Goal: Find specific page/section: Find specific page/section

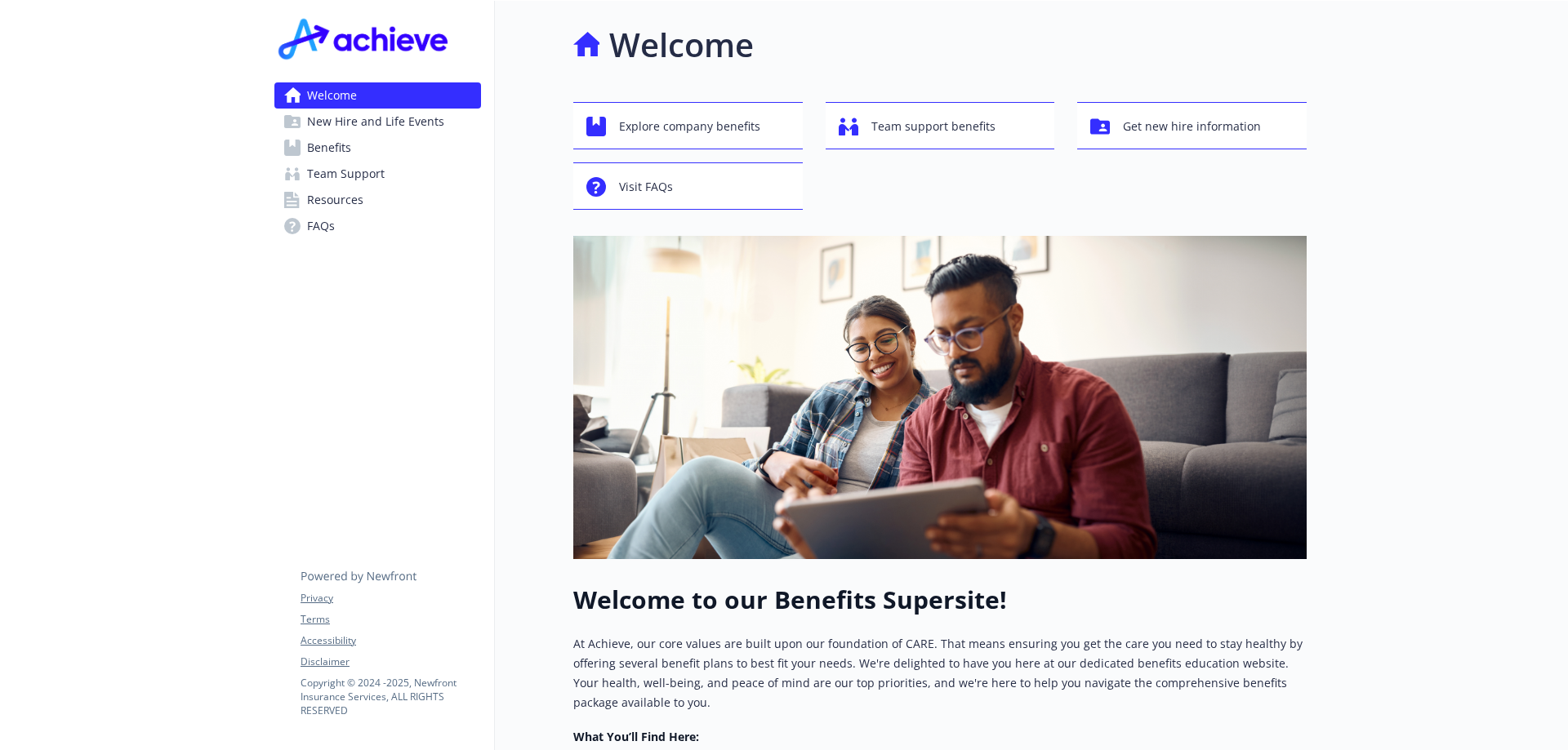
click at [340, 145] on span "Benefits" at bounding box center [328, 148] width 44 height 26
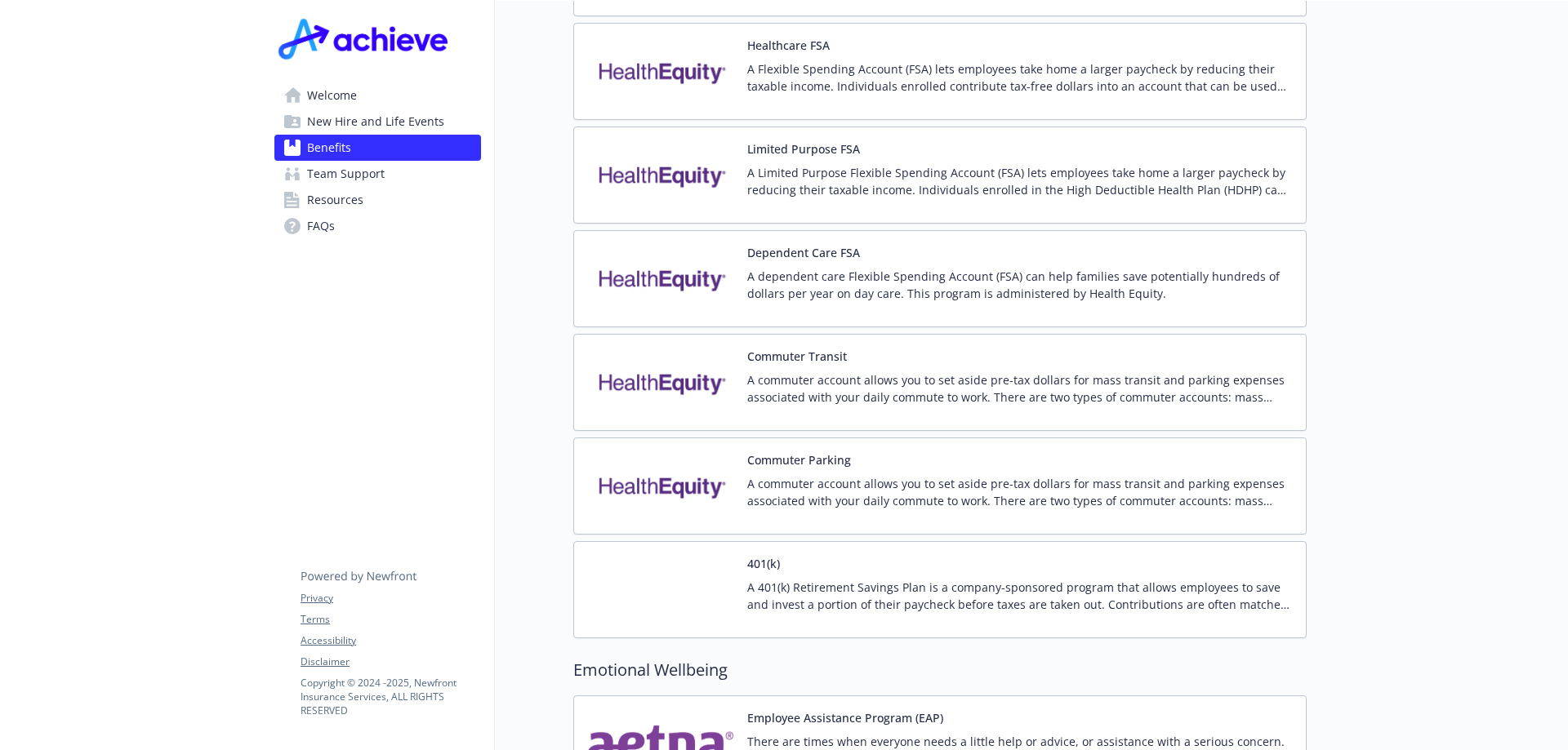
scroll to position [2530, 0]
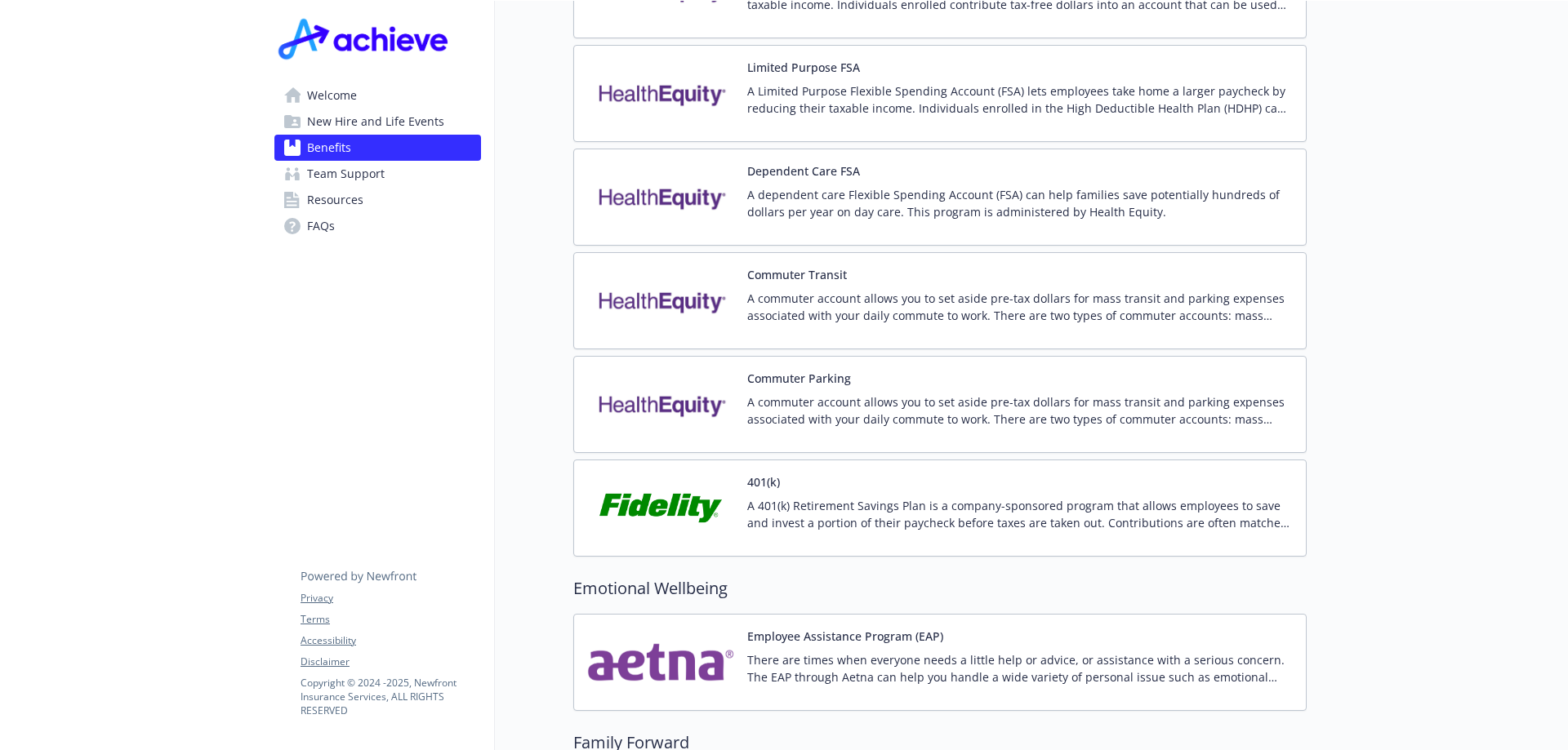
click at [645, 490] on img at bounding box center [660, 508] width 147 height 69
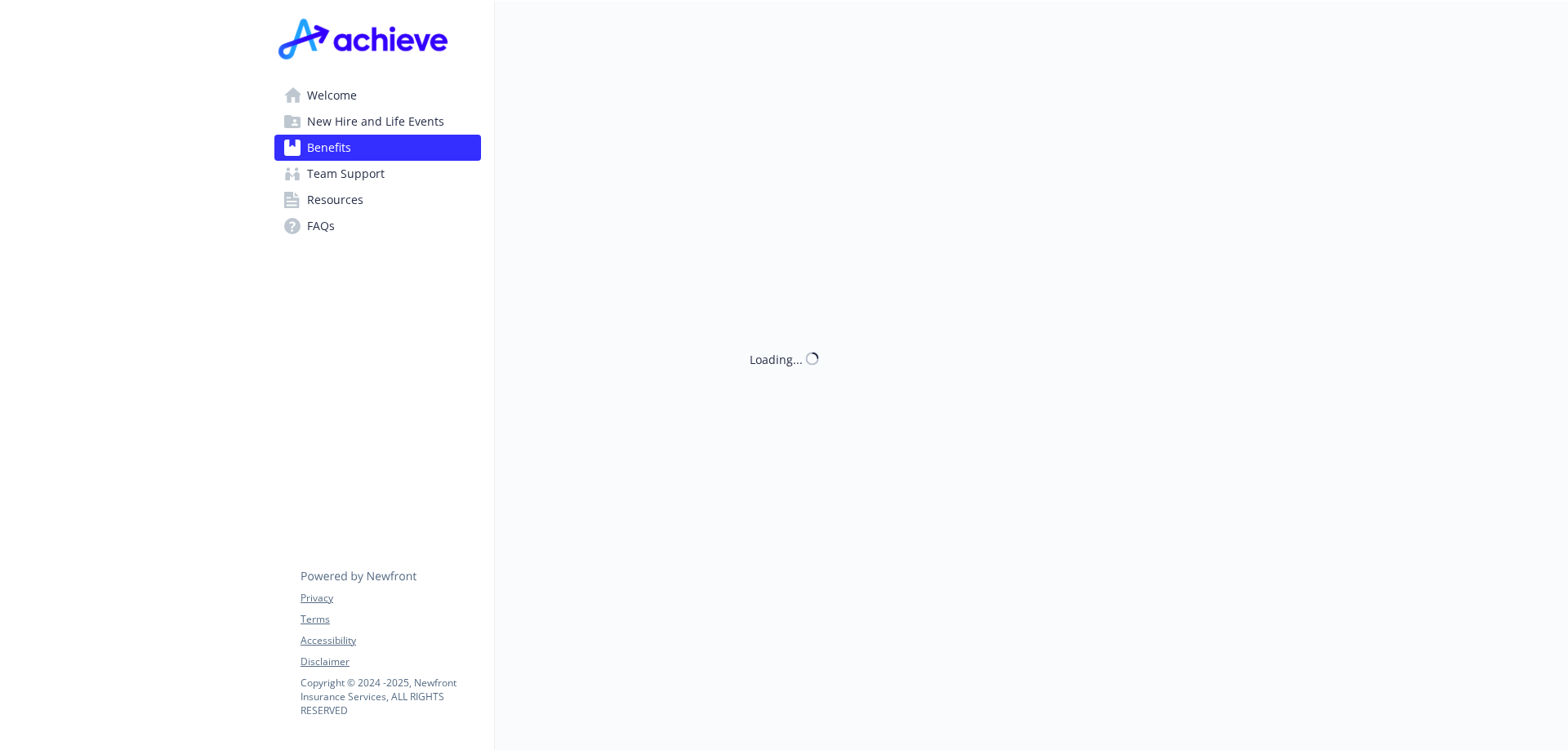
scroll to position [2530, 0]
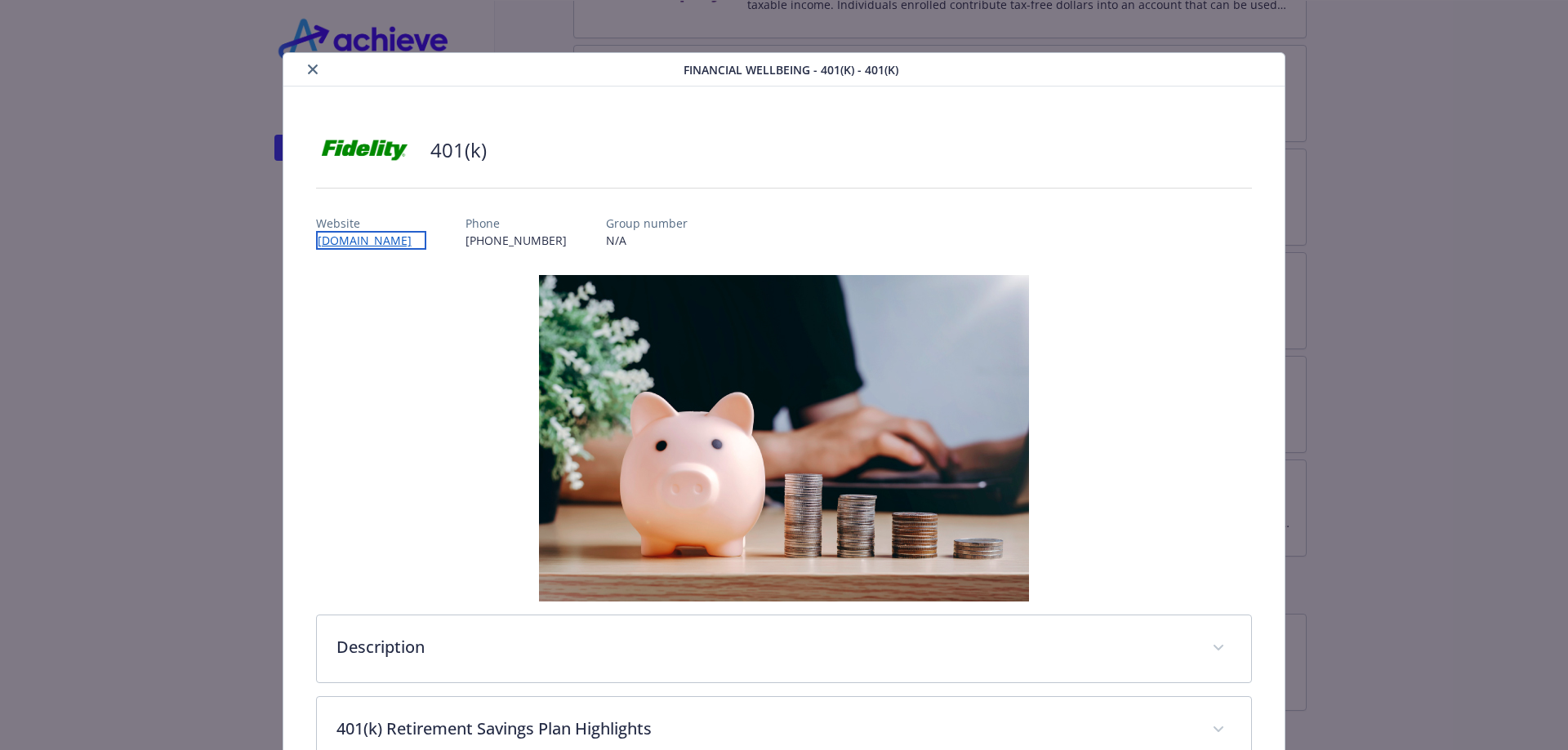
click at [372, 232] on link "[DOMAIN_NAME]" at bounding box center [372, 240] width 111 height 19
